Goal: Navigation & Orientation: Find specific page/section

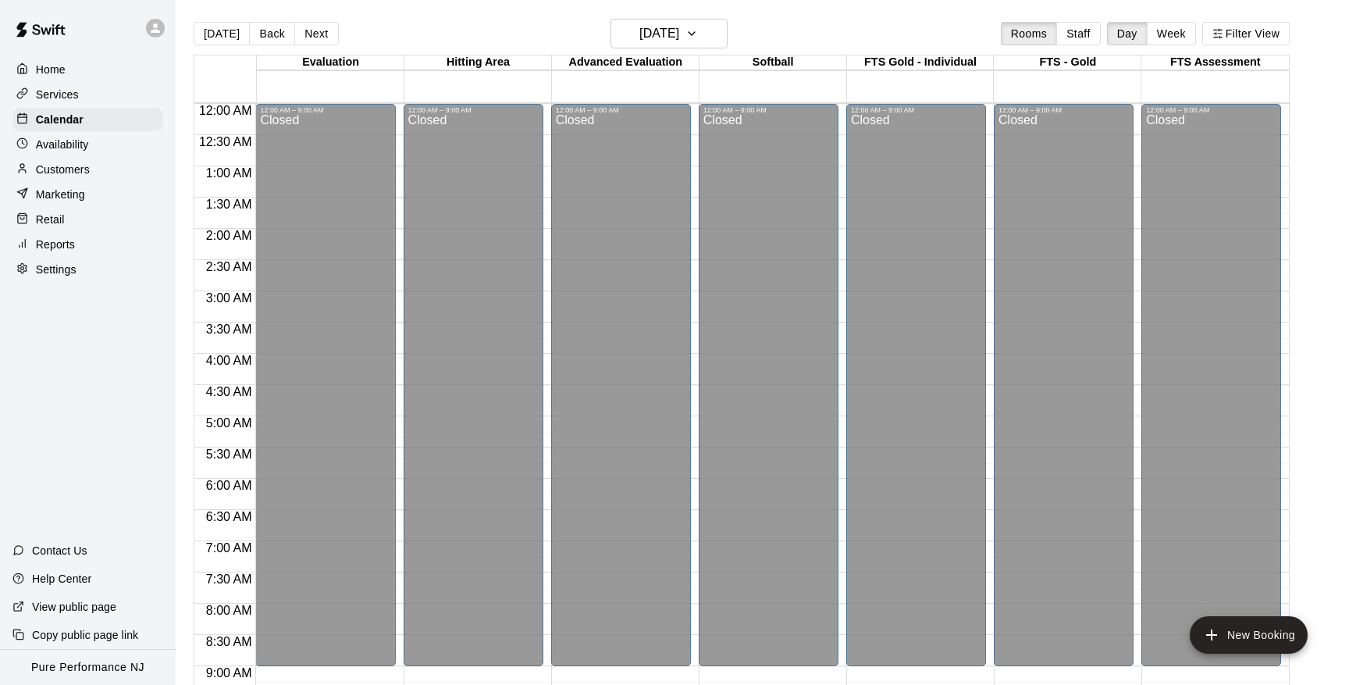
scroll to position [854, 0]
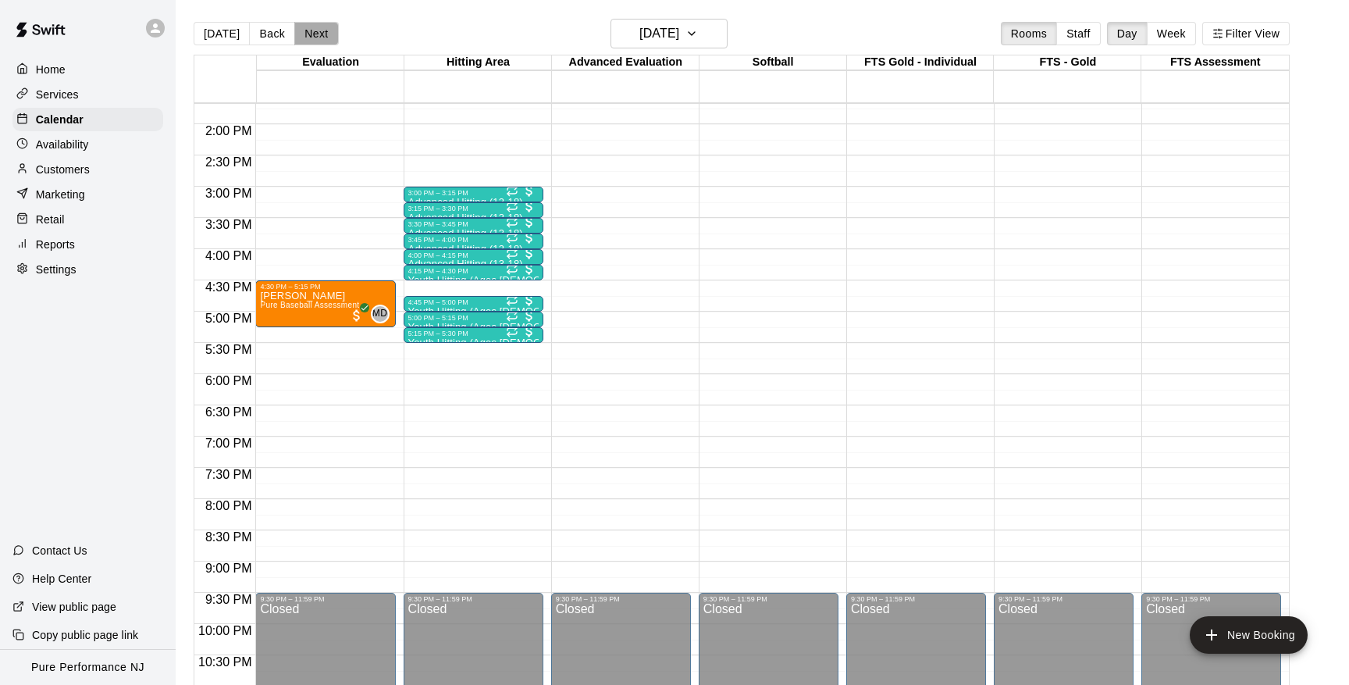
click at [315, 34] on button "Next" at bounding box center [316, 33] width 44 height 23
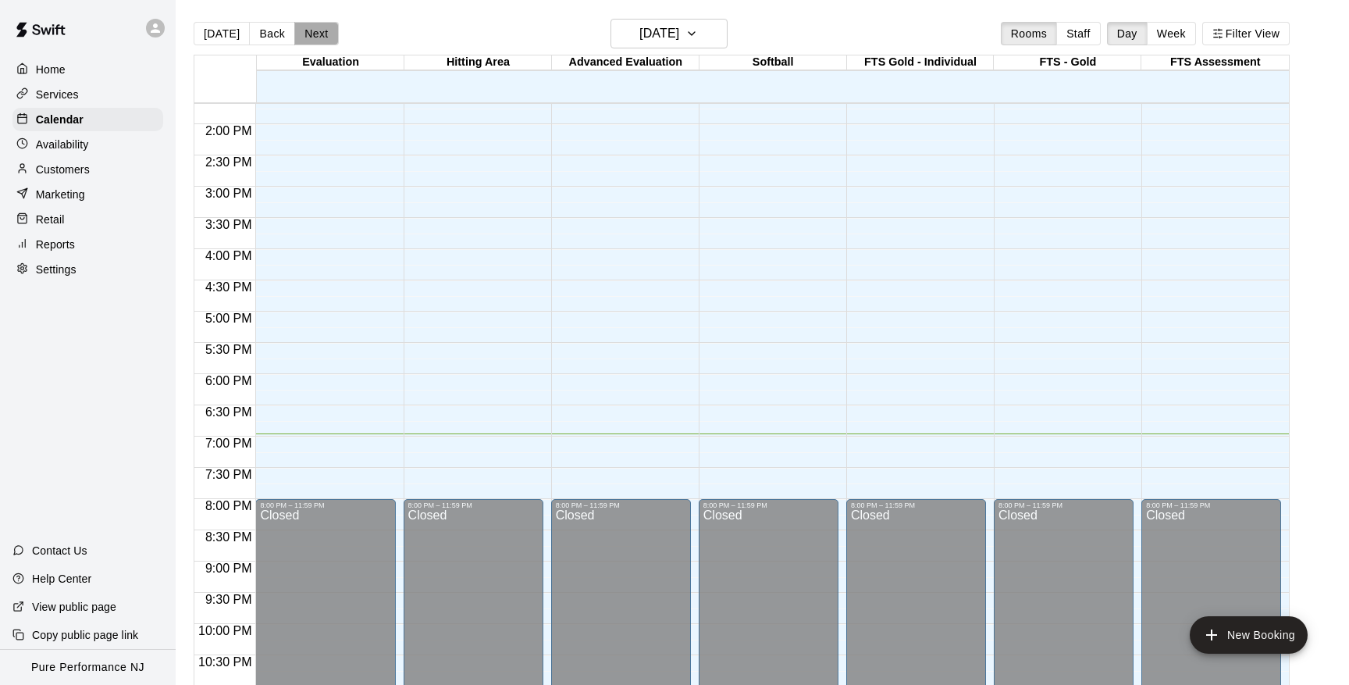
click at [315, 34] on button "Next" at bounding box center [316, 33] width 44 height 23
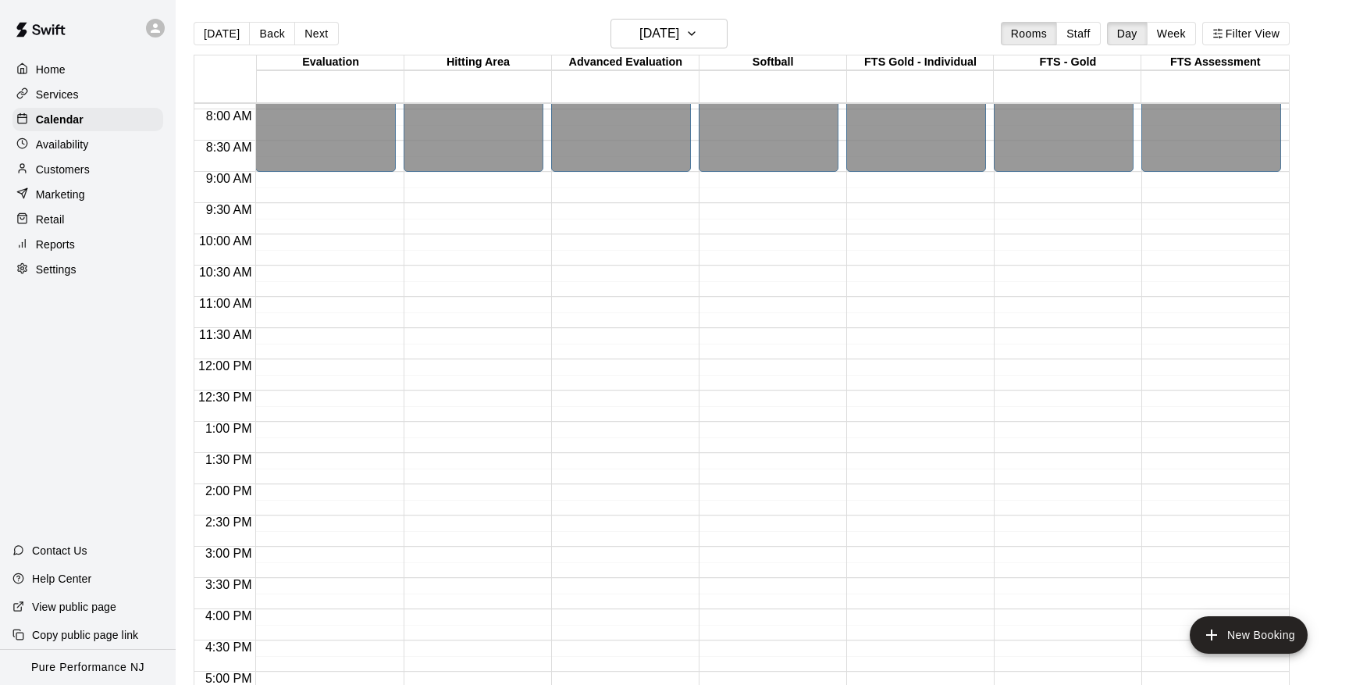
scroll to position [499, 0]
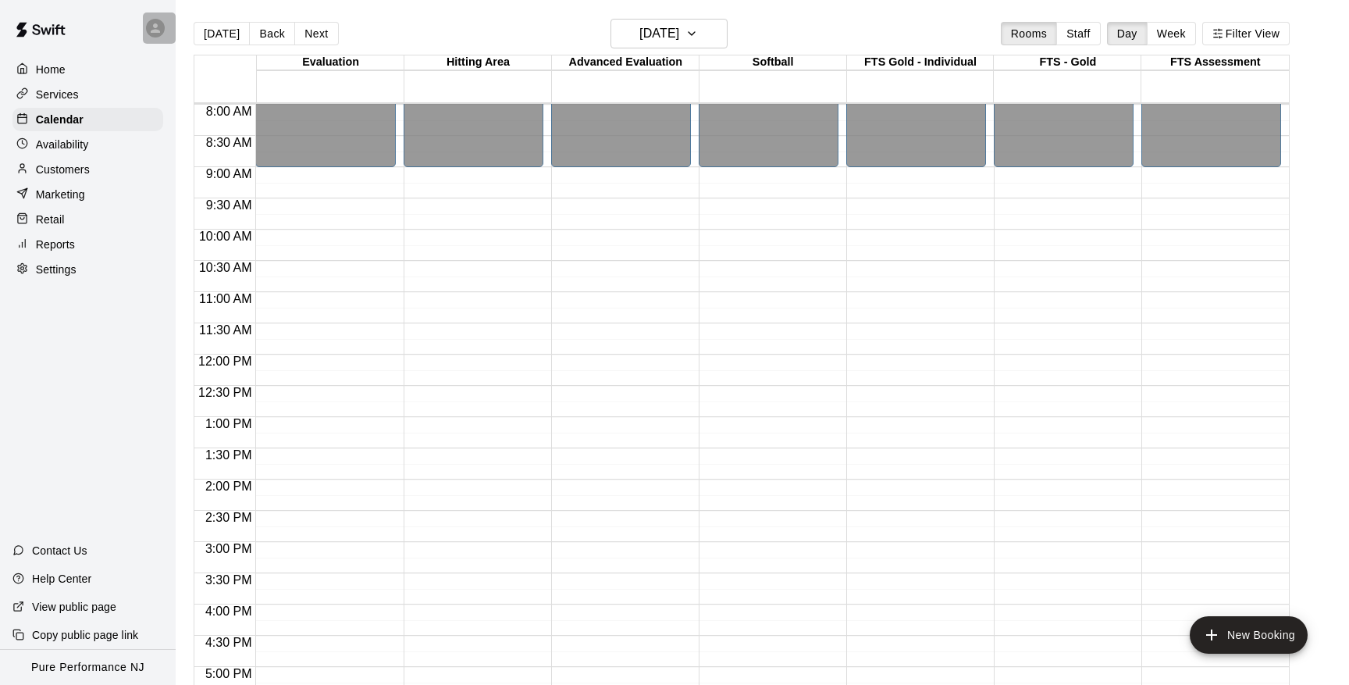
click at [152, 23] on icon at bounding box center [155, 28] width 14 height 14
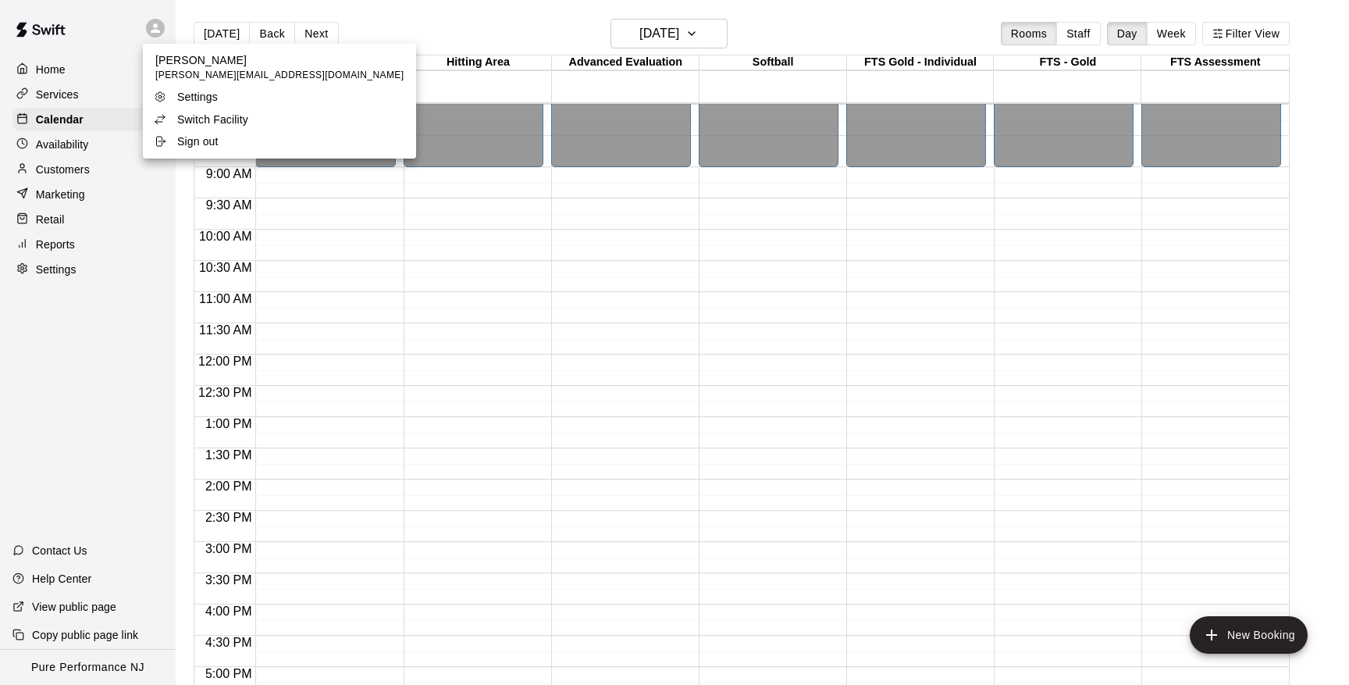
click at [207, 121] on p "Switch Facility" at bounding box center [212, 120] width 71 height 16
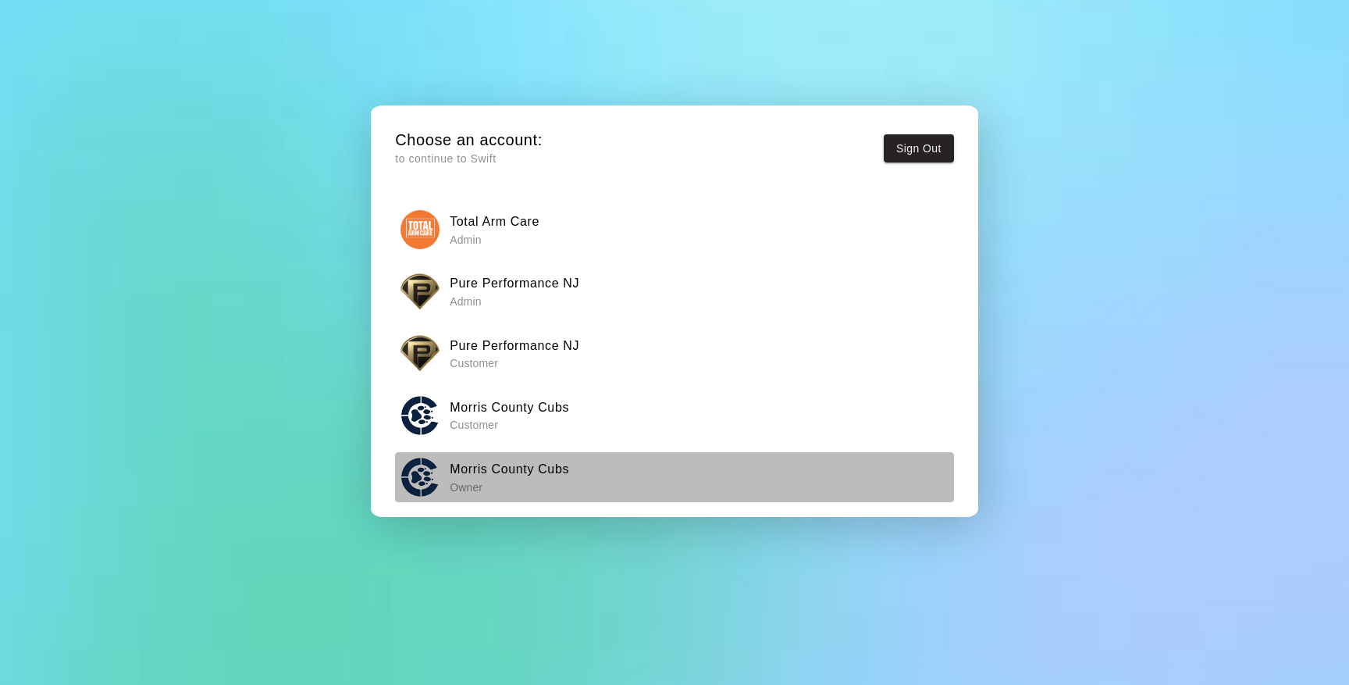
click at [486, 479] on p "Owner" at bounding box center [509, 487] width 119 height 16
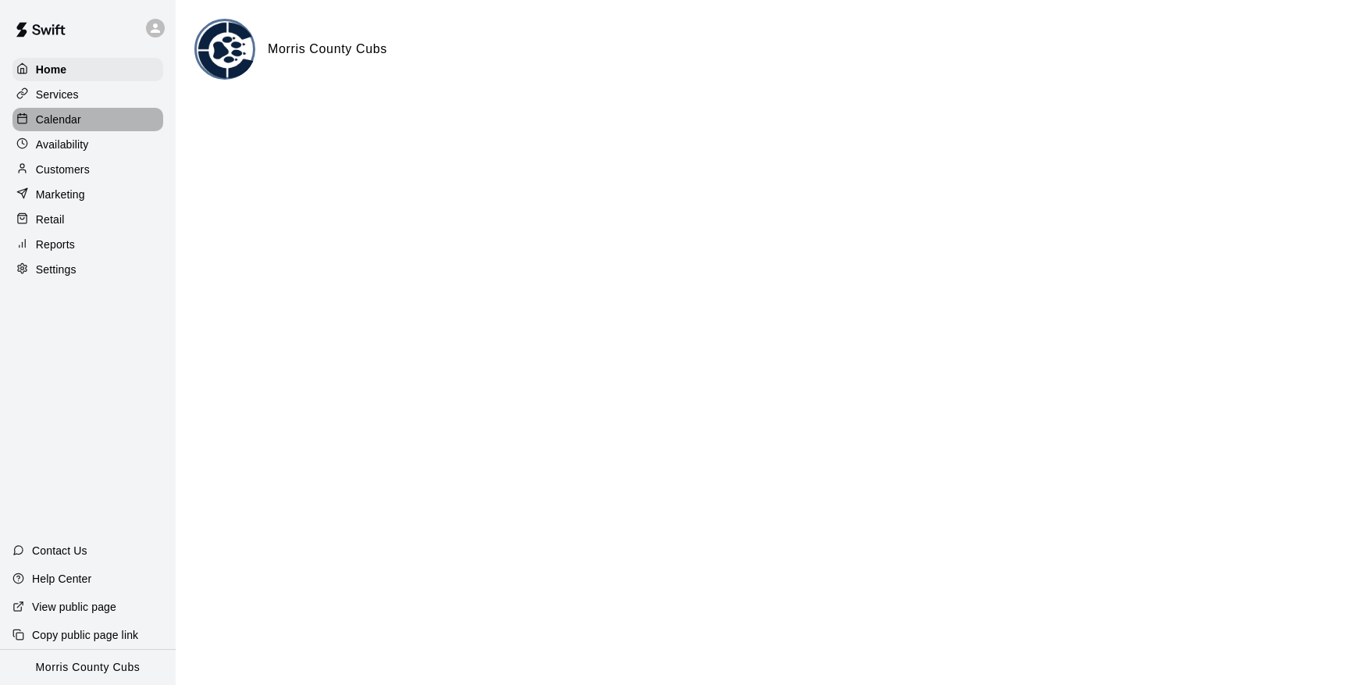
click at [74, 108] on div "Calendar" at bounding box center [87, 119] width 151 height 23
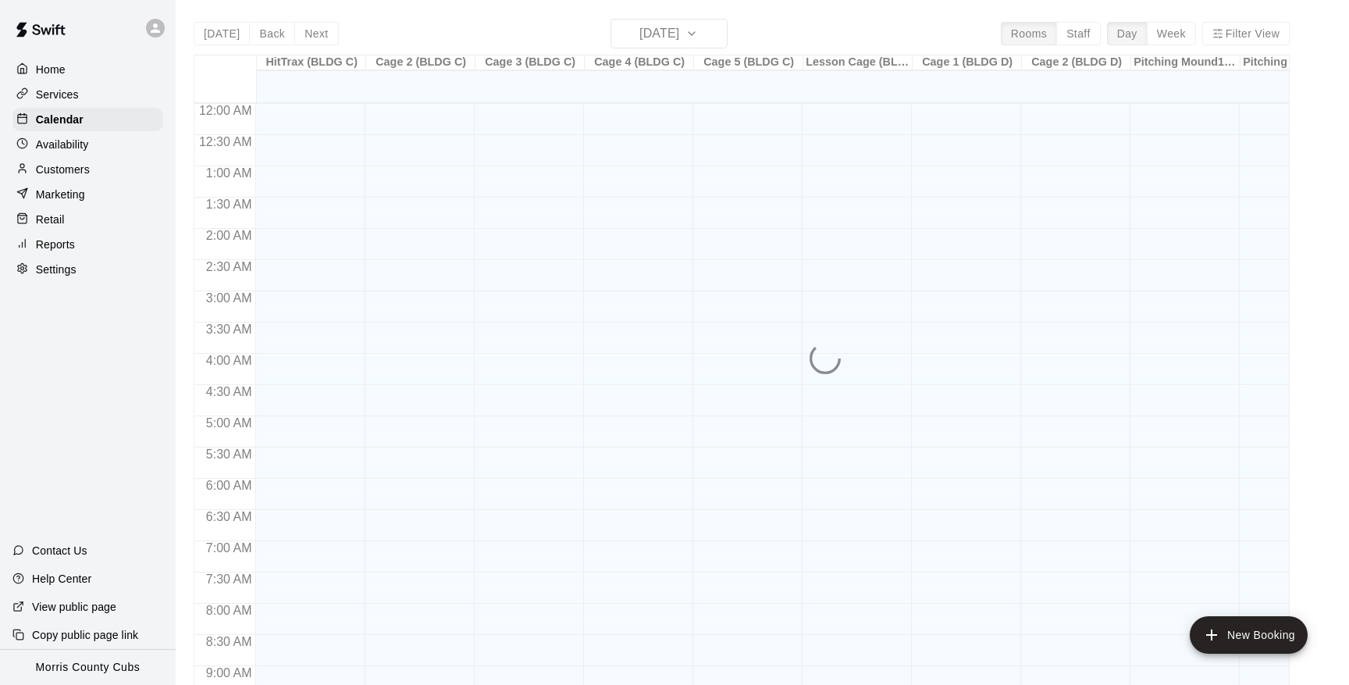
scroll to position [854, 0]
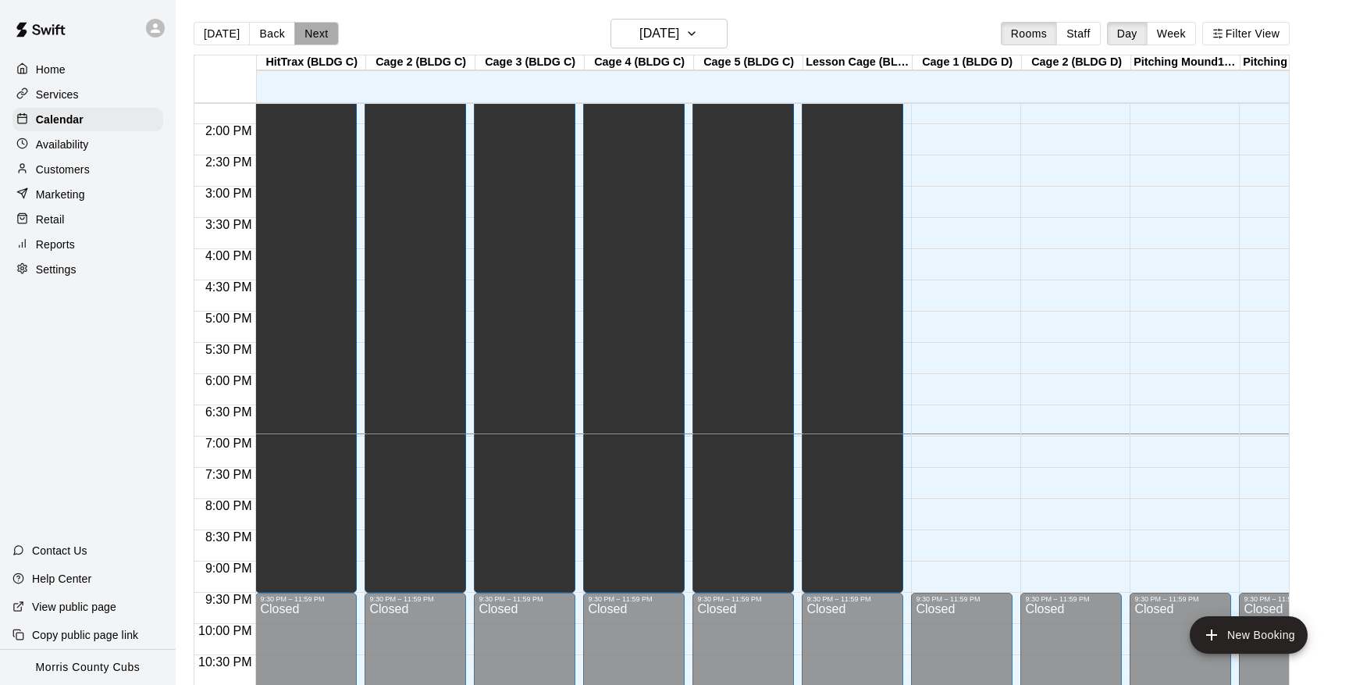
click at [320, 34] on button "Next" at bounding box center [316, 33] width 44 height 23
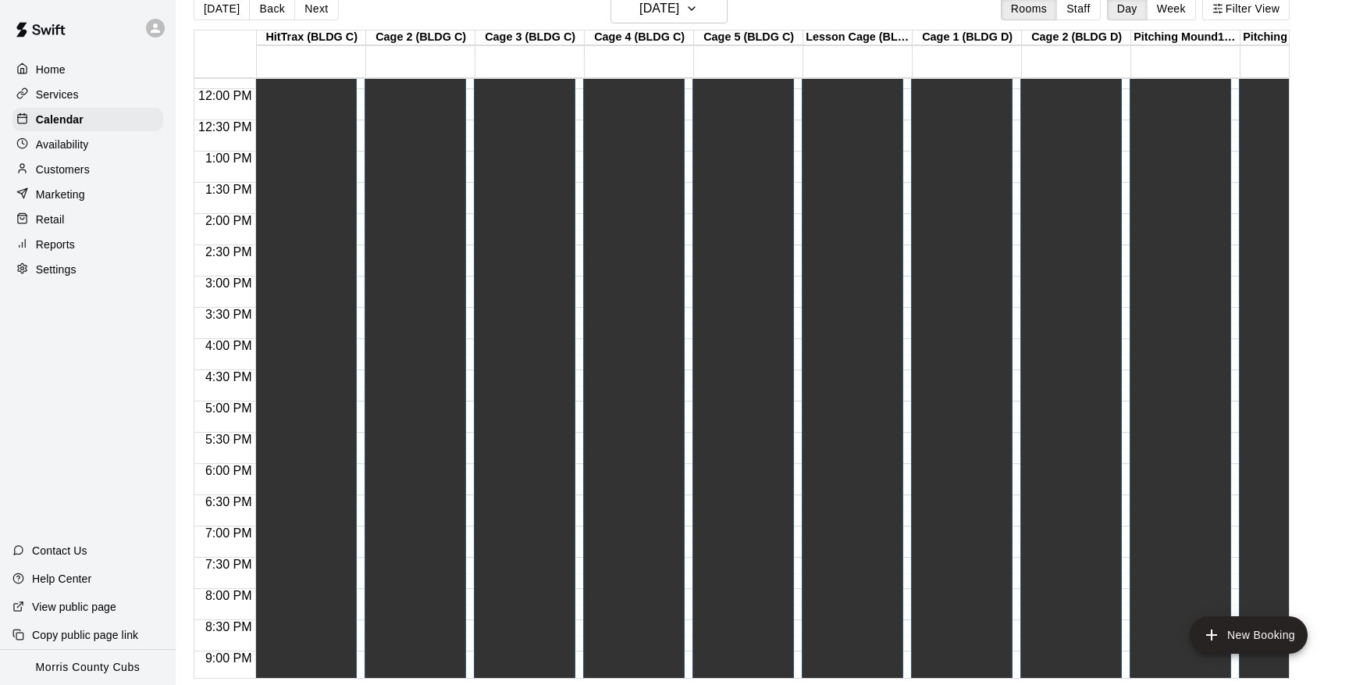
scroll to position [736, 0]
